Goal: Transaction & Acquisition: Subscribe to service/newsletter

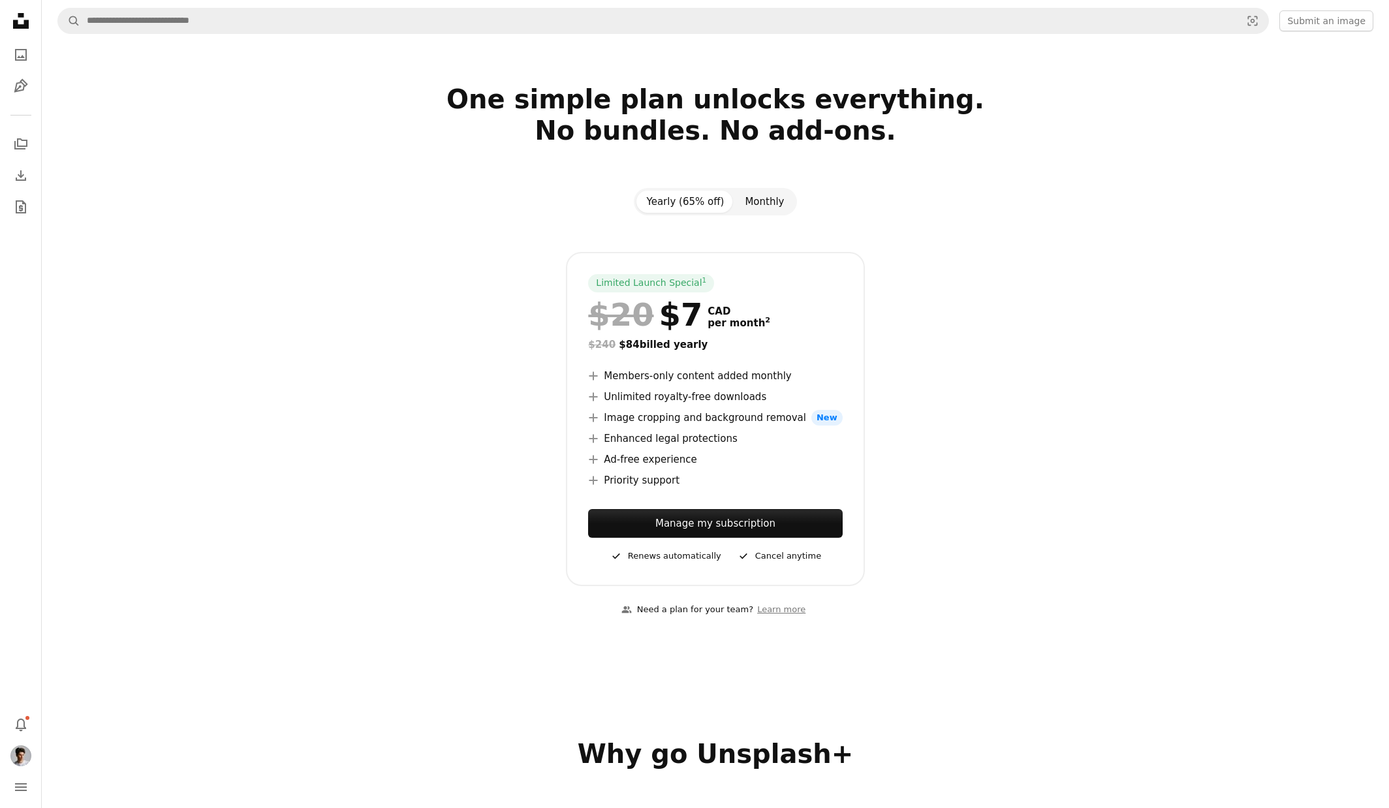
click at [775, 206] on button "Monthly" at bounding box center [764, 202] width 60 height 22
click at [688, 201] on button "Yearly (65% off)" at bounding box center [685, 202] width 99 height 22
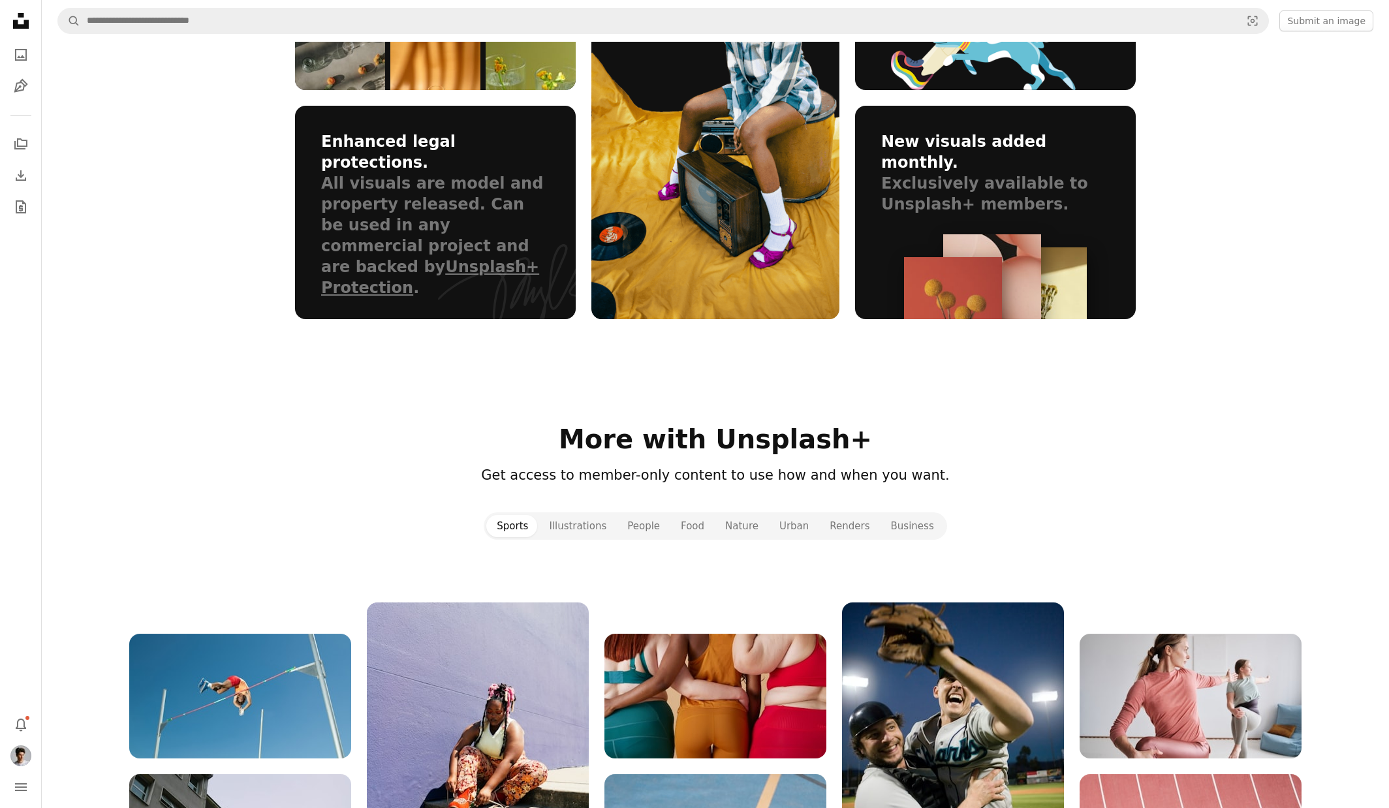
scroll to position [1036, 0]
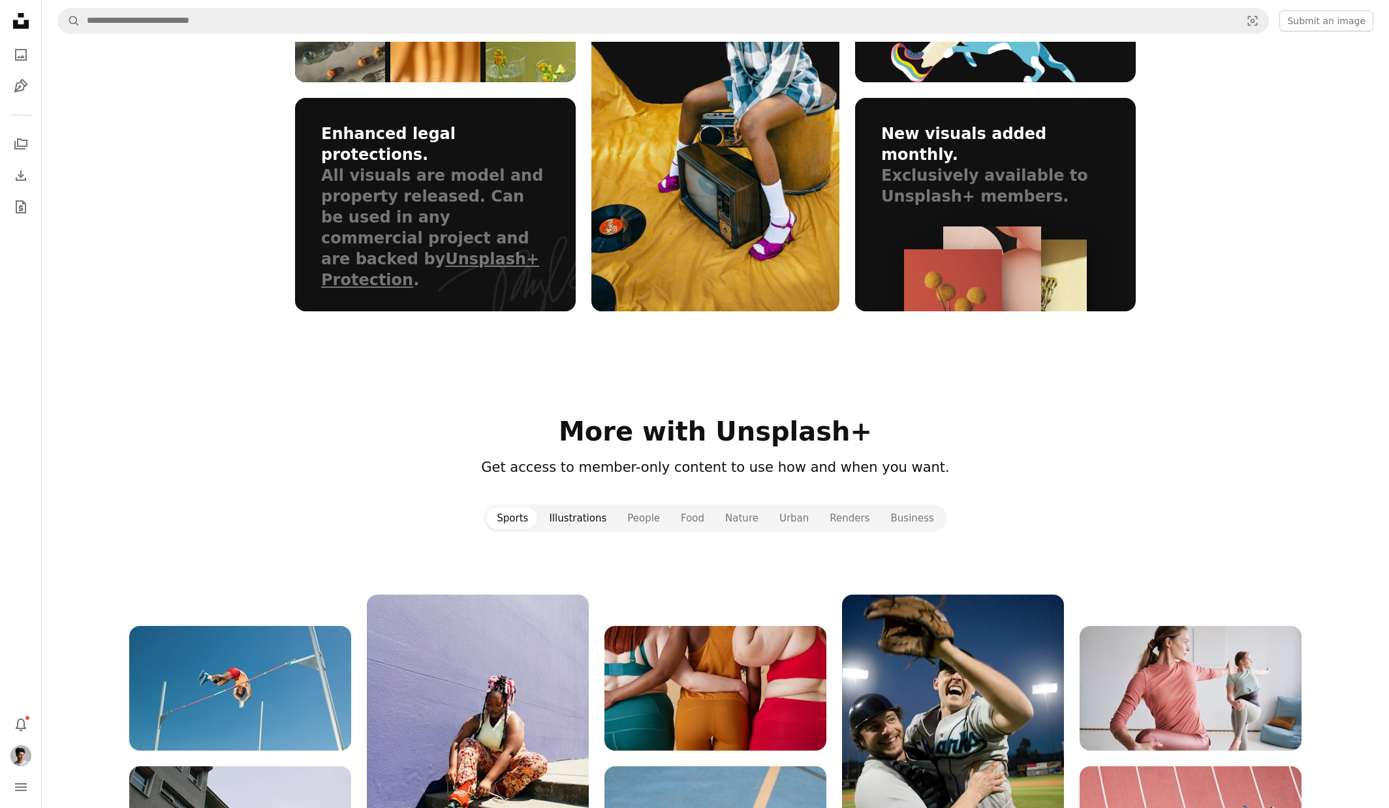
click at [583, 522] on button "Illustrations" at bounding box center [577, 518] width 78 height 22
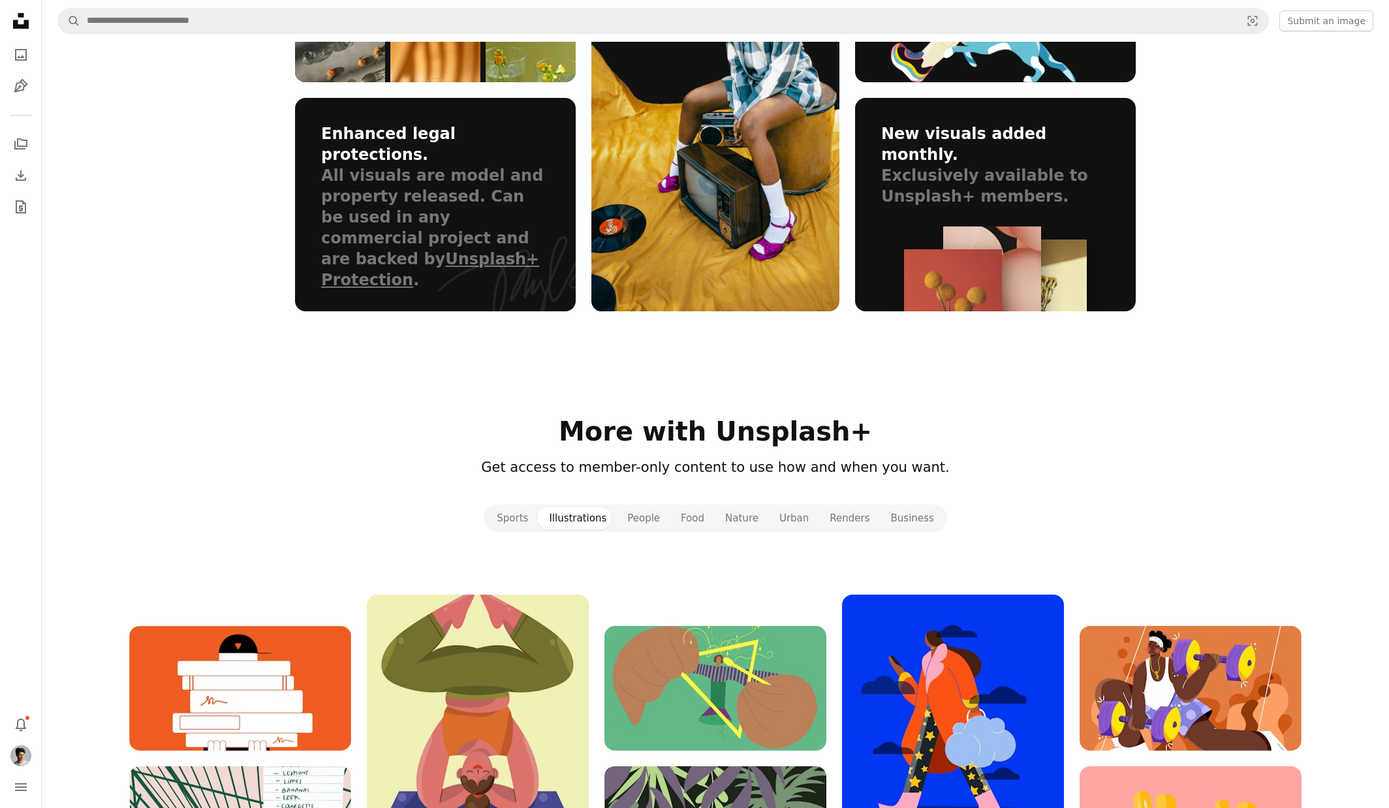
drag, startPoint x: 538, startPoint y: 518, endPoint x: 915, endPoint y: 467, distance: 380.0
click at [538, 518] on button "Sports" at bounding box center [512, 518] width 52 height 22
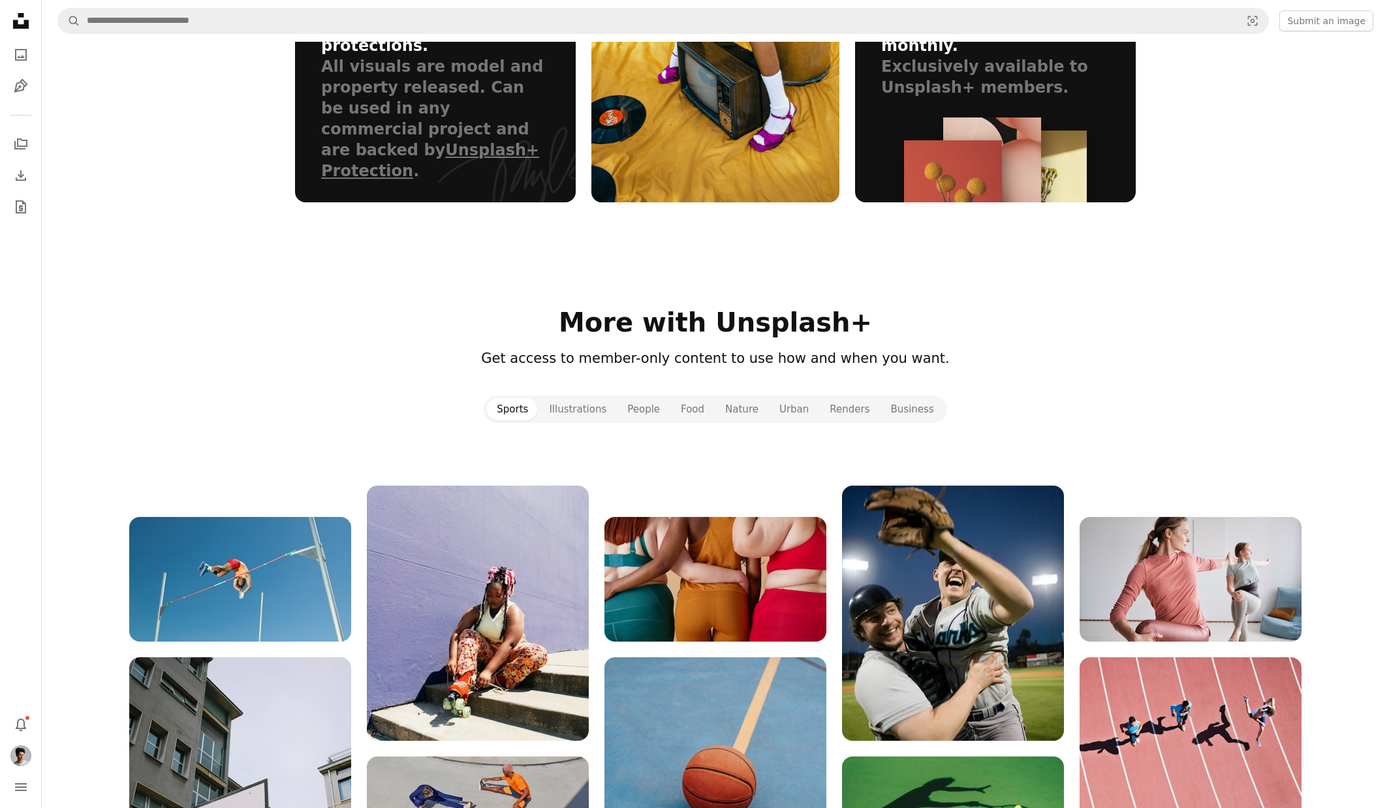
scroll to position [1151, 0]
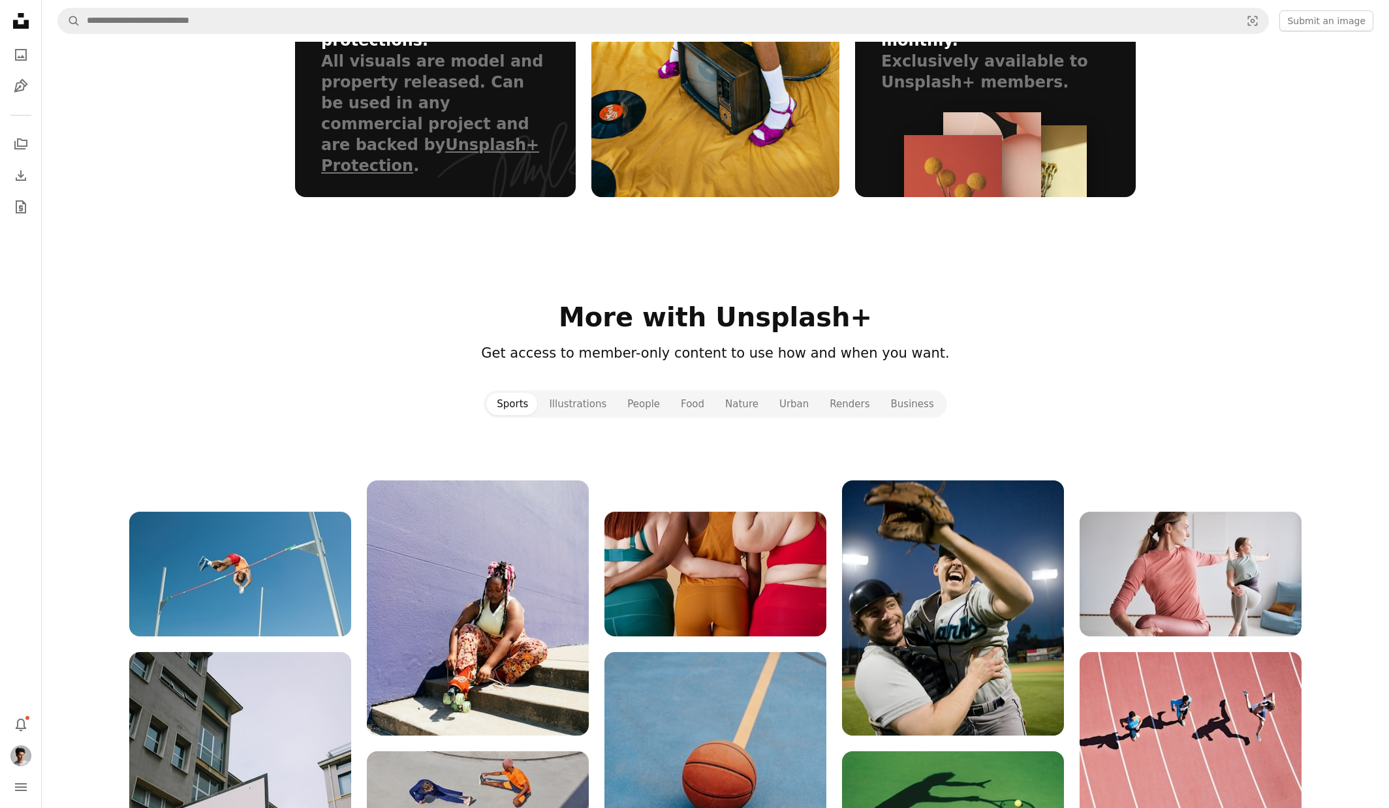
click at [1154, 430] on div at bounding box center [715, 449] width 1347 height 63
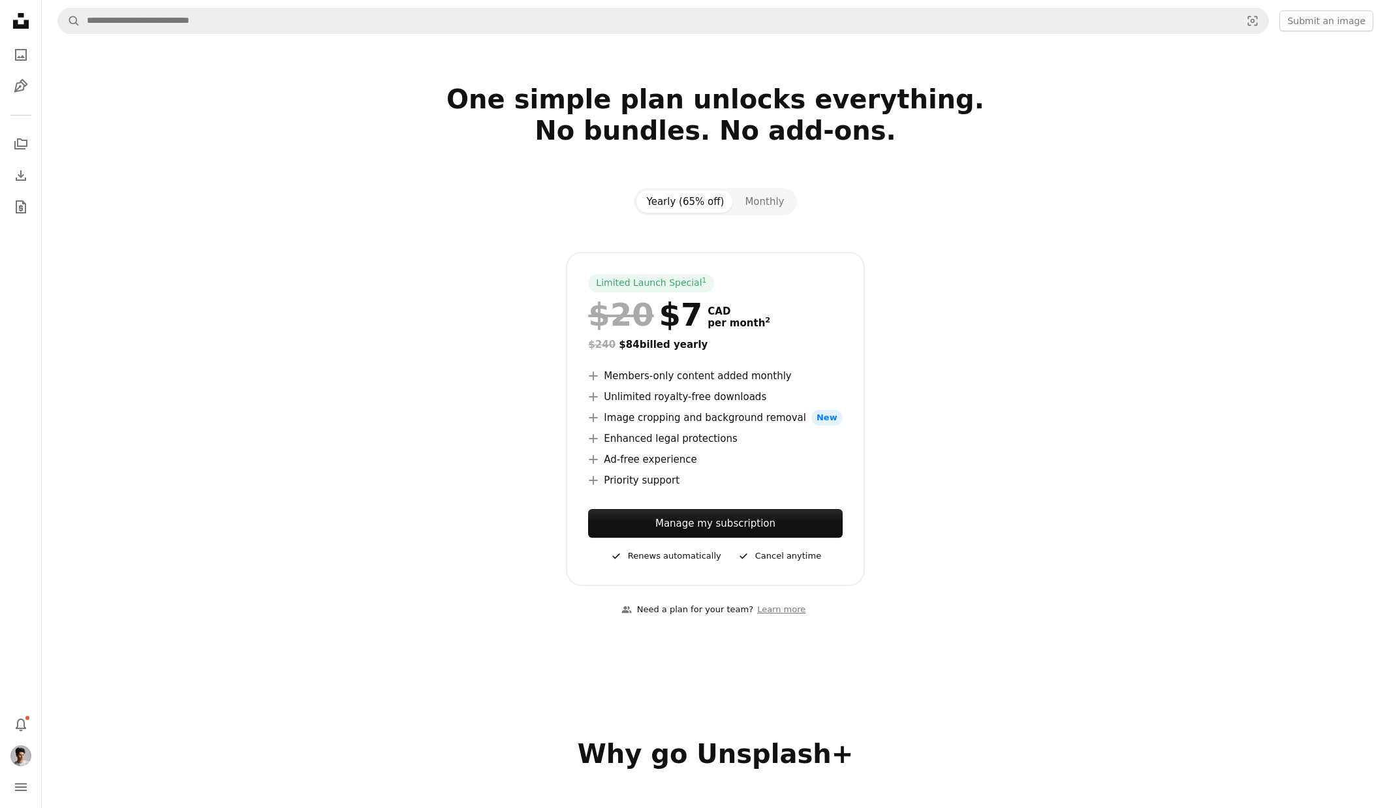
scroll to position [1151, 0]
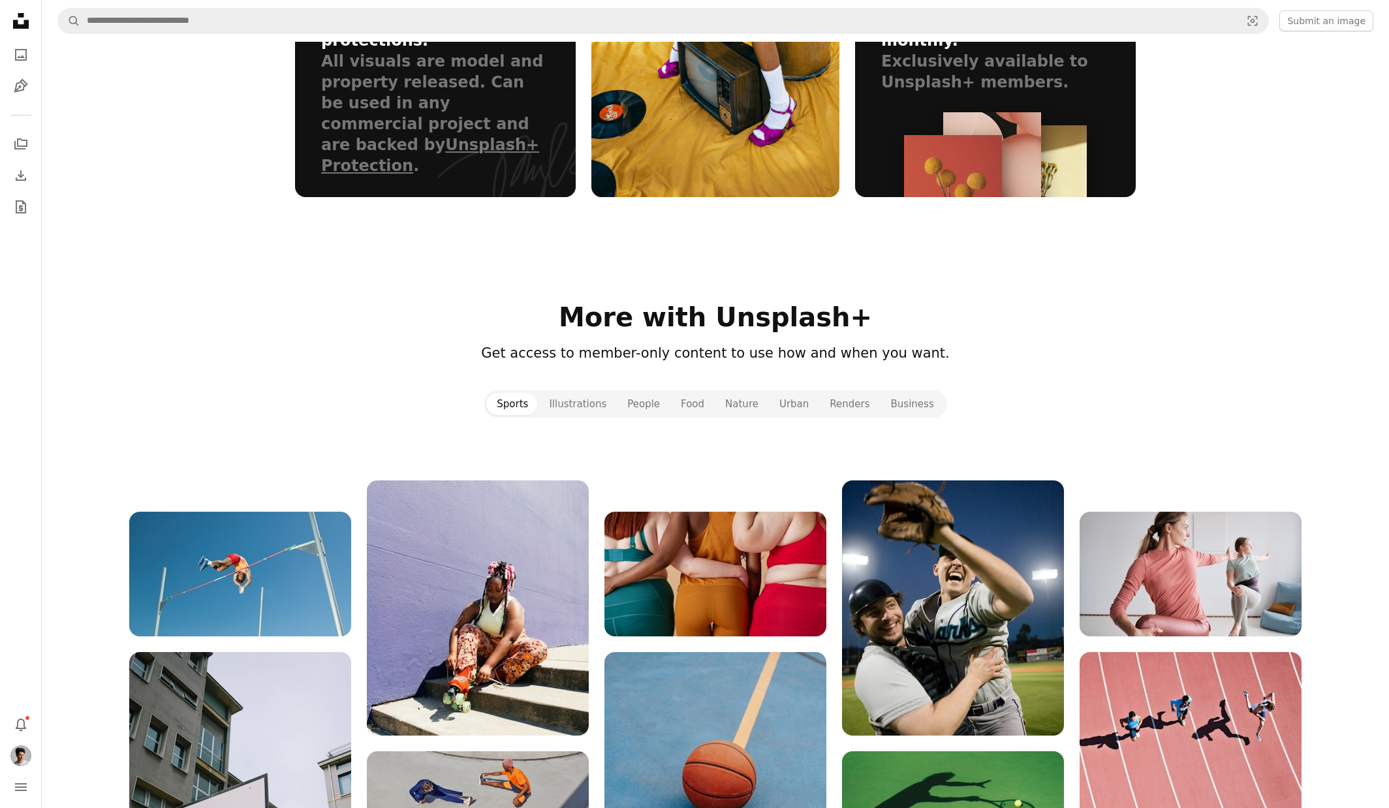
click at [1048, 413] on div "Sports Illustrations People Food Nature Urban Renders Business" at bounding box center [715, 403] width 841 height 27
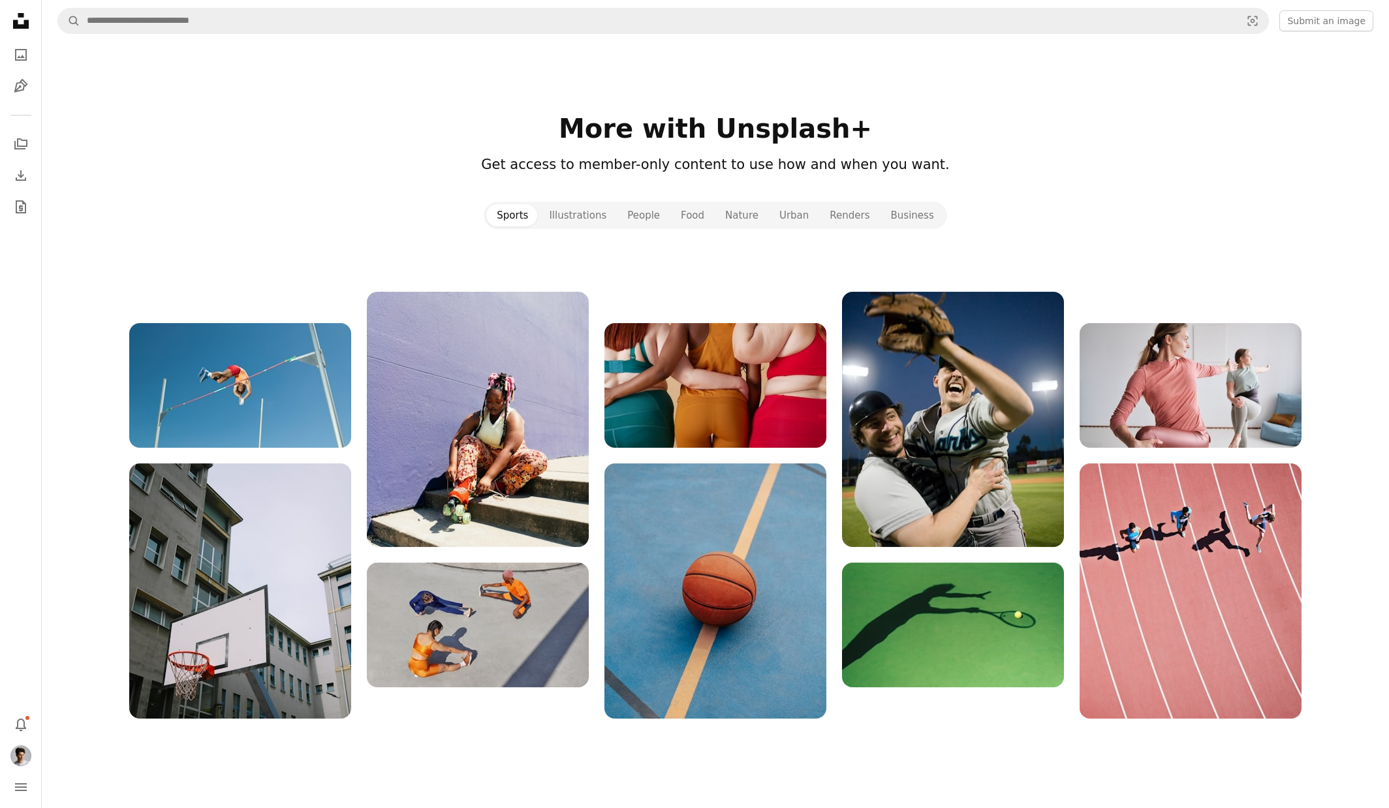
scroll to position [1769, 0]
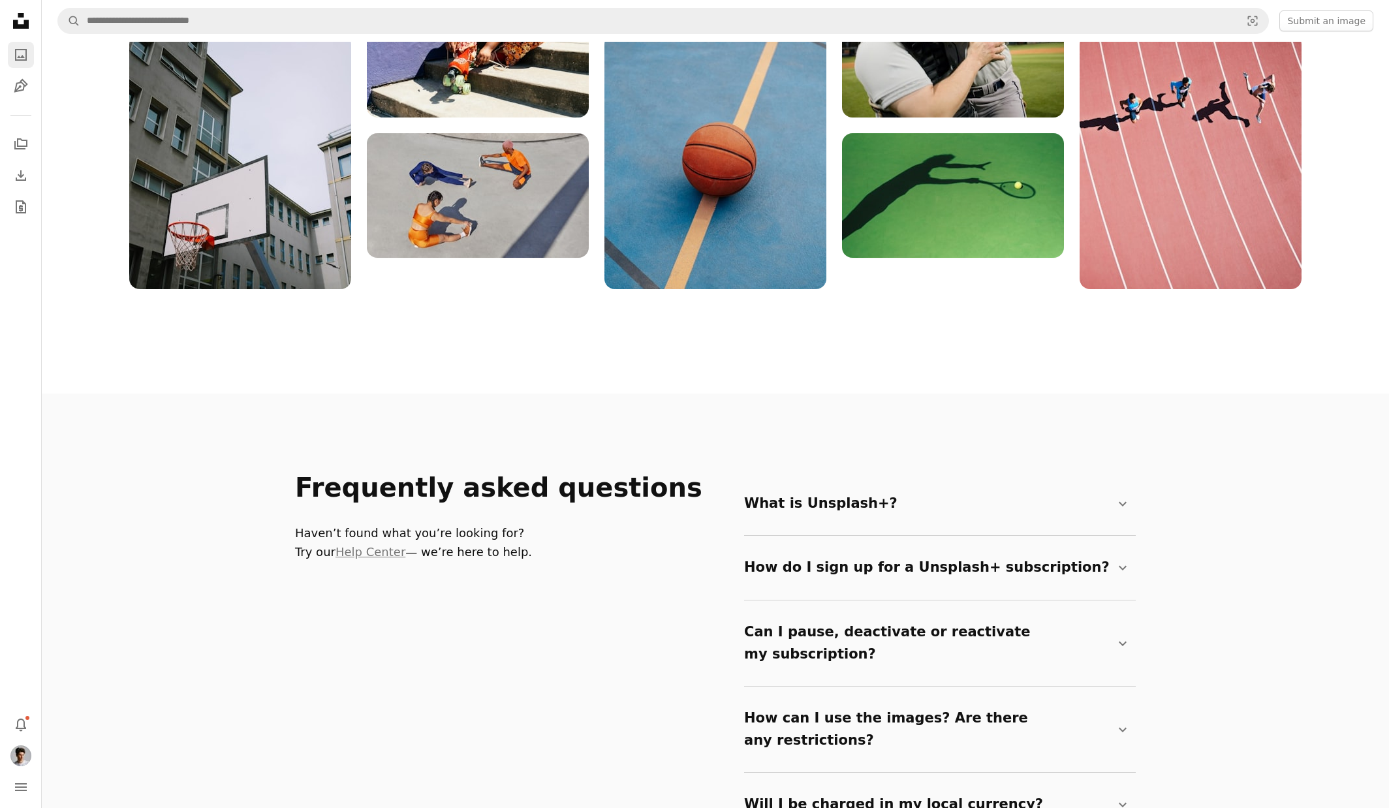
click at [20, 52] on icon "A photo" at bounding box center [21, 55] width 16 height 16
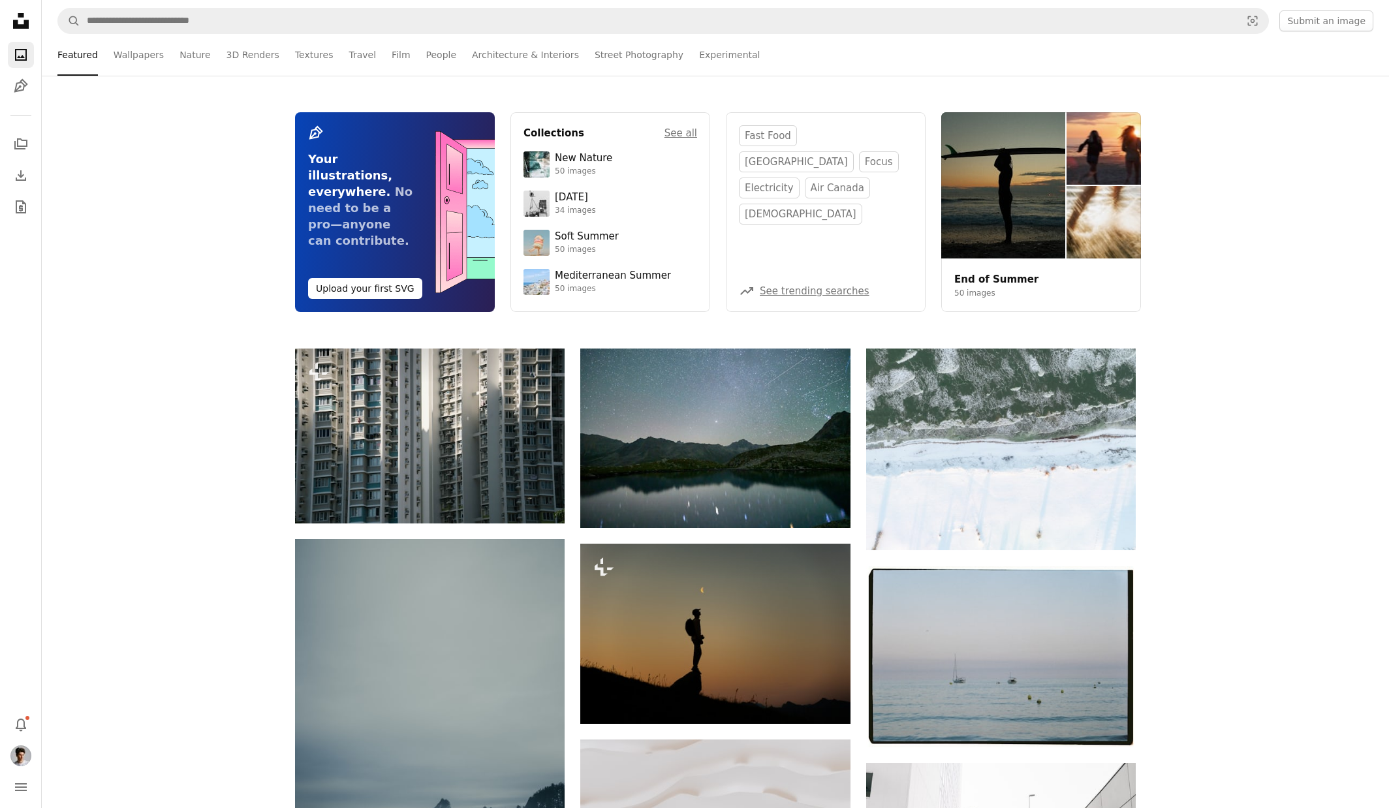
click at [1015, 273] on link "End of Summer" at bounding box center [996, 279] width 84 height 12
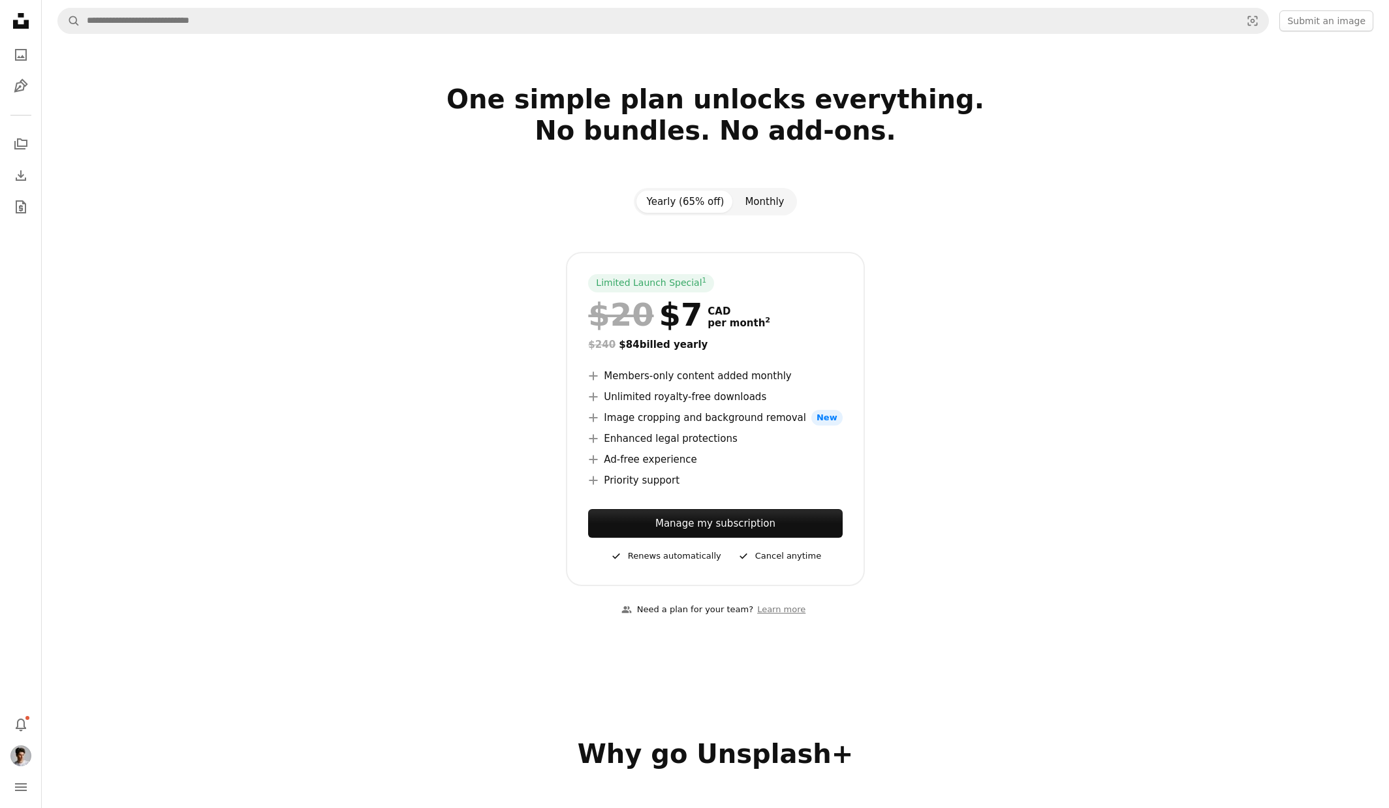
drag, startPoint x: 769, startPoint y: 204, endPoint x: 753, endPoint y: 203, distance: 15.7
click at [769, 204] on button "Monthly" at bounding box center [764, 202] width 60 height 22
drag, startPoint x: 702, startPoint y: 201, endPoint x: 719, endPoint y: 221, distance: 25.5
click at [702, 202] on button "Yearly (65% off)" at bounding box center [685, 202] width 99 height 22
